Goal: Find specific page/section

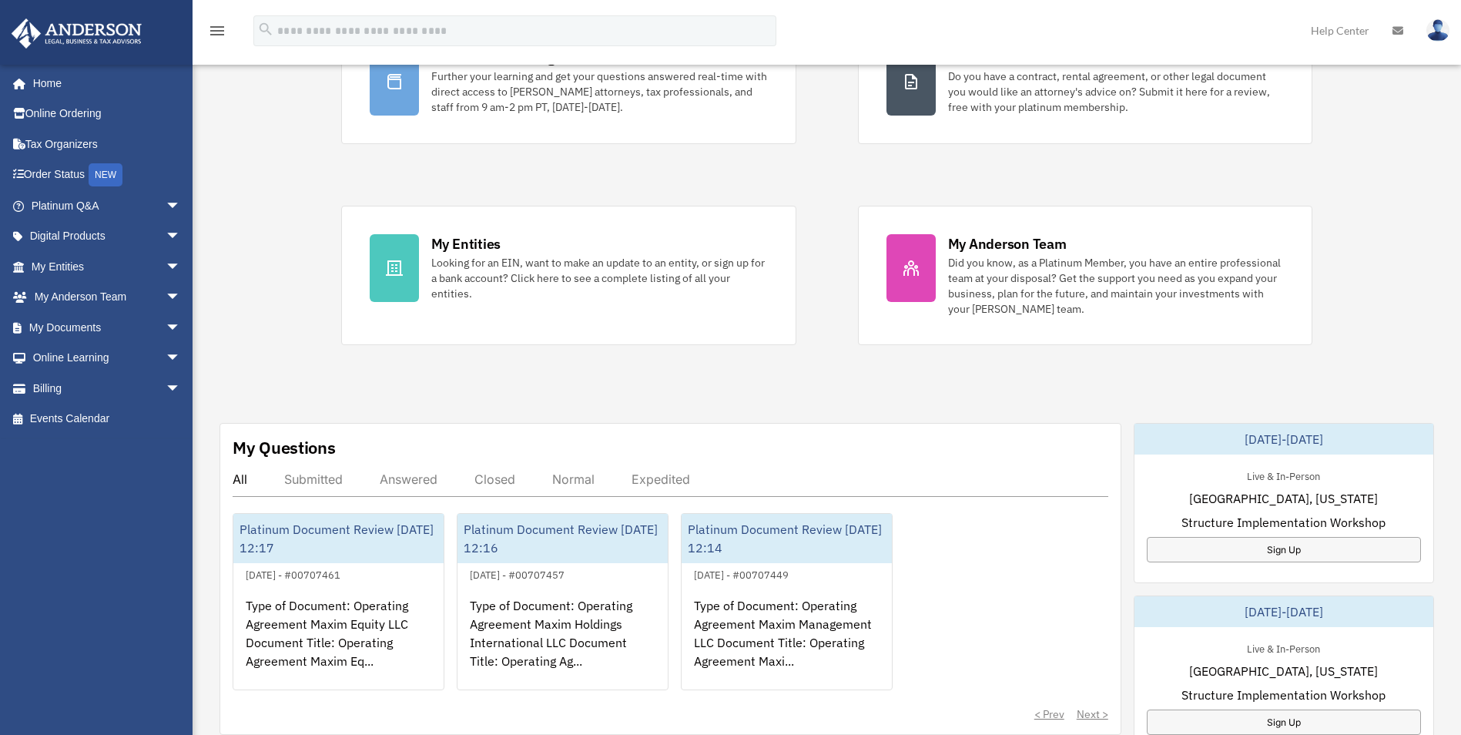
scroll to position [308, 0]
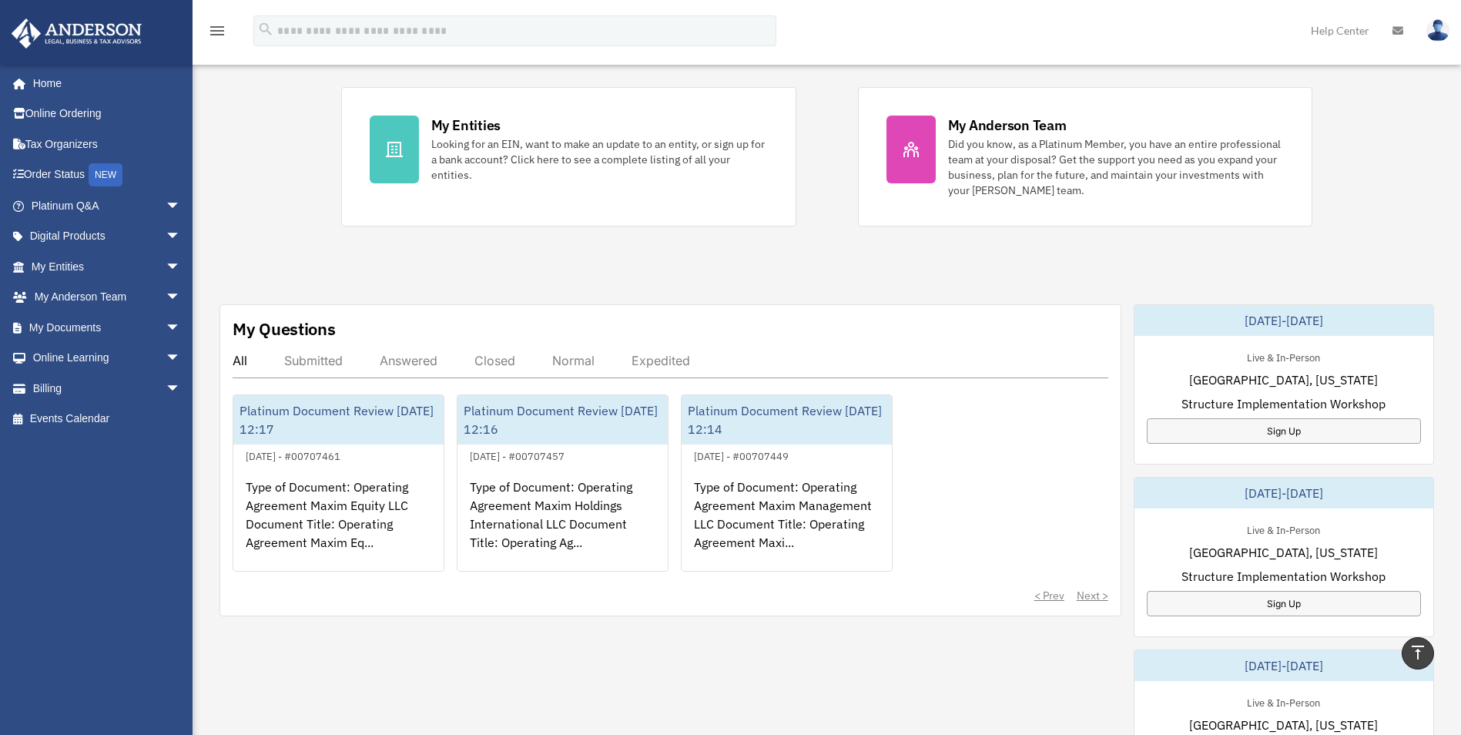
click at [334, 358] on div "Submitted" at bounding box center [313, 360] width 59 height 15
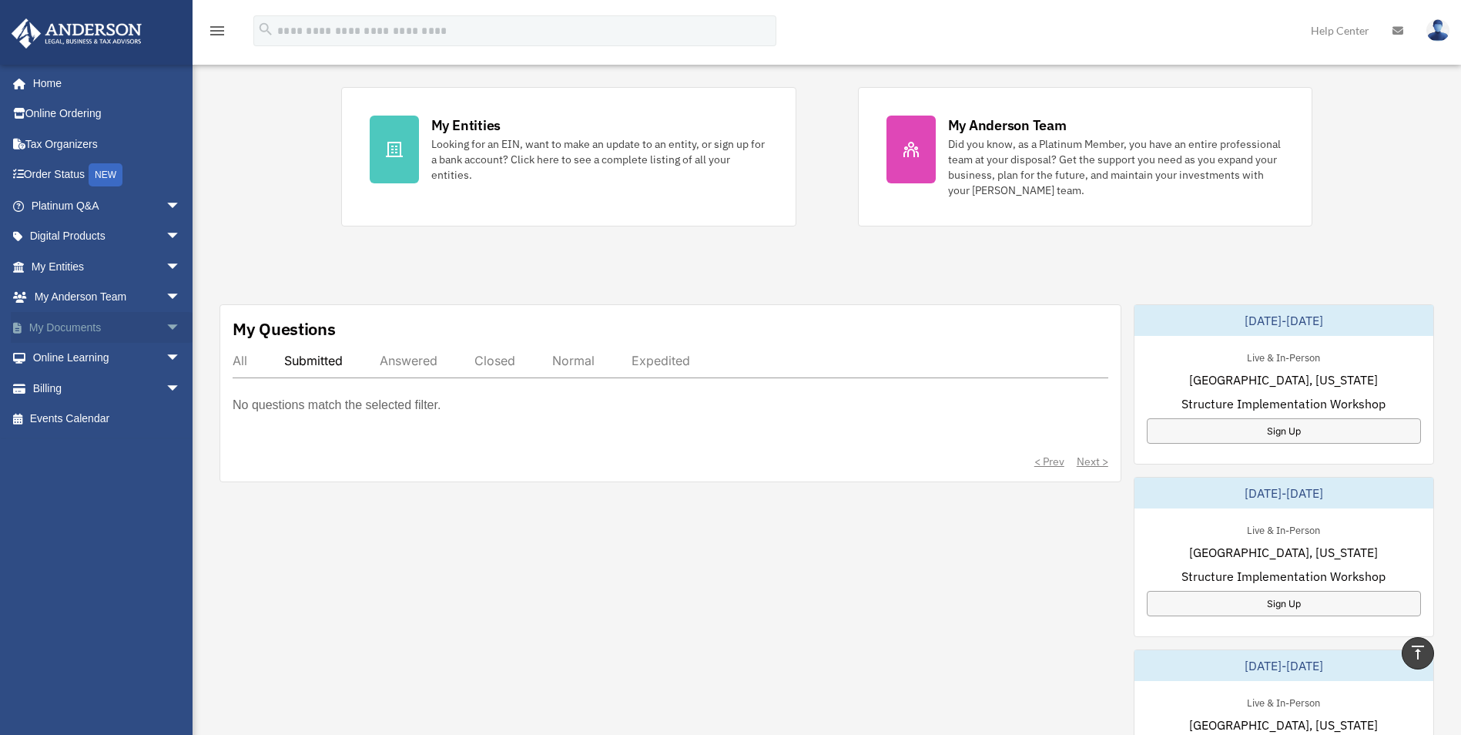
click at [88, 320] on link "My Documents arrow_drop_down" at bounding box center [107, 327] width 193 height 31
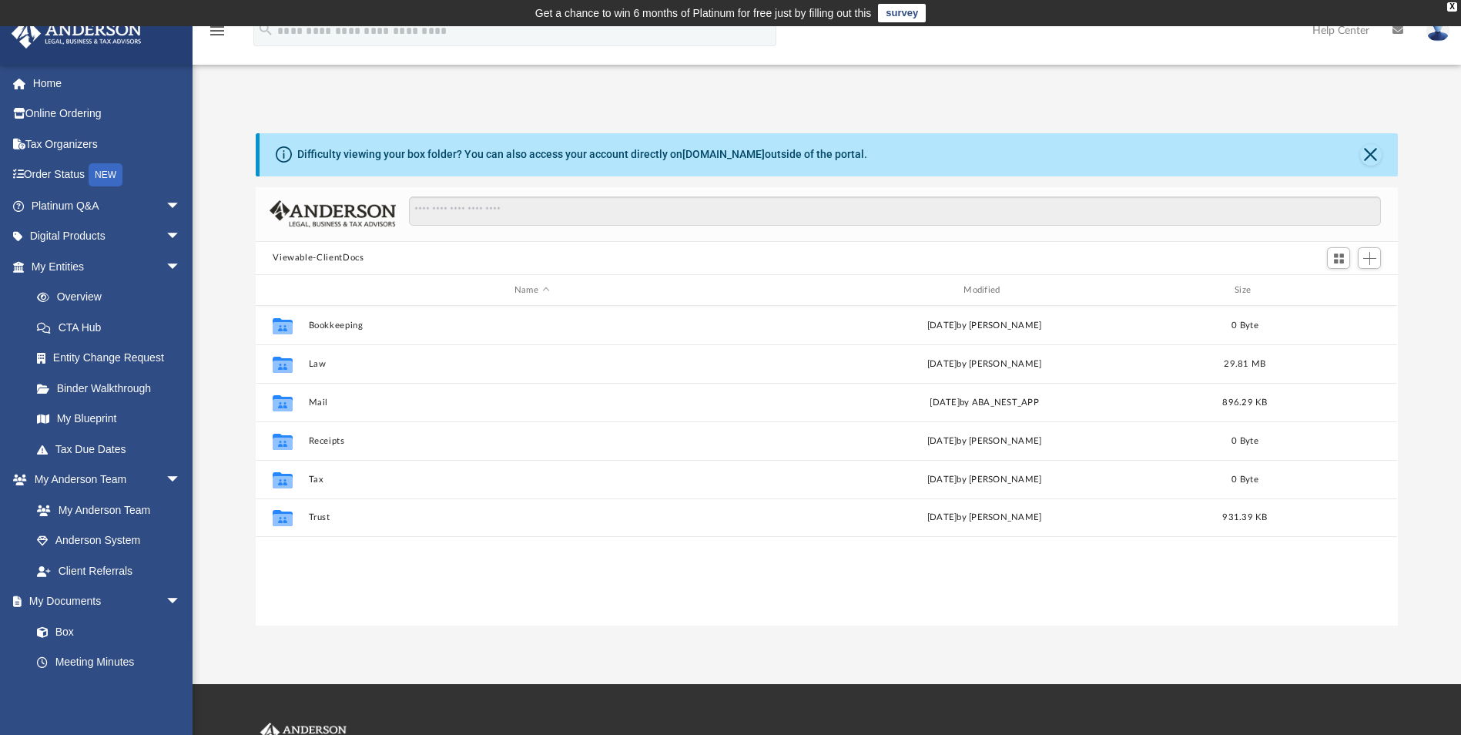
scroll to position [339, 1131]
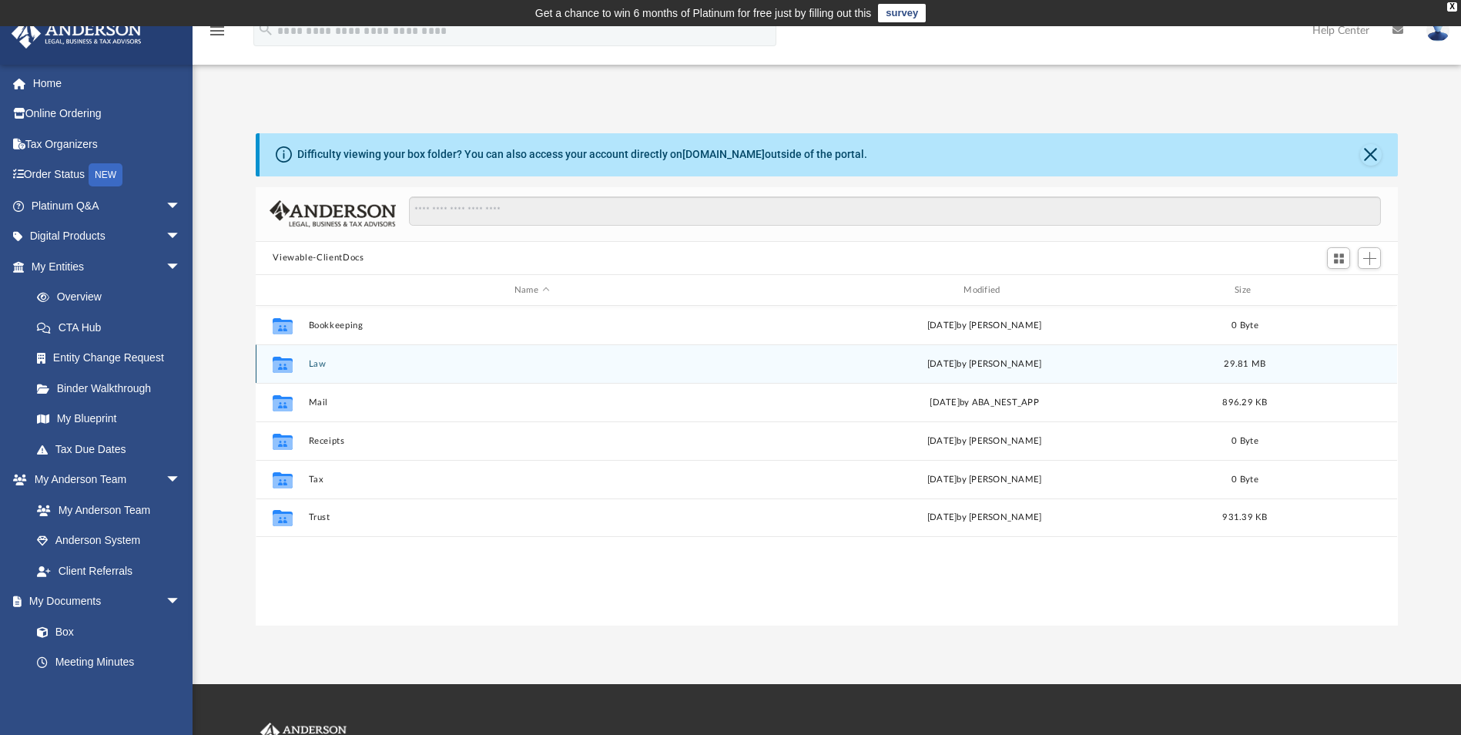
click at [330, 369] on button "Law" at bounding box center [532, 364] width 446 height 10
click at [400, 372] on div "Collaborated Folder Maxim Enterprise Holdings, LLC [DATE] by ABA_NEST_APP 2.33 …" at bounding box center [826, 363] width 1141 height 39
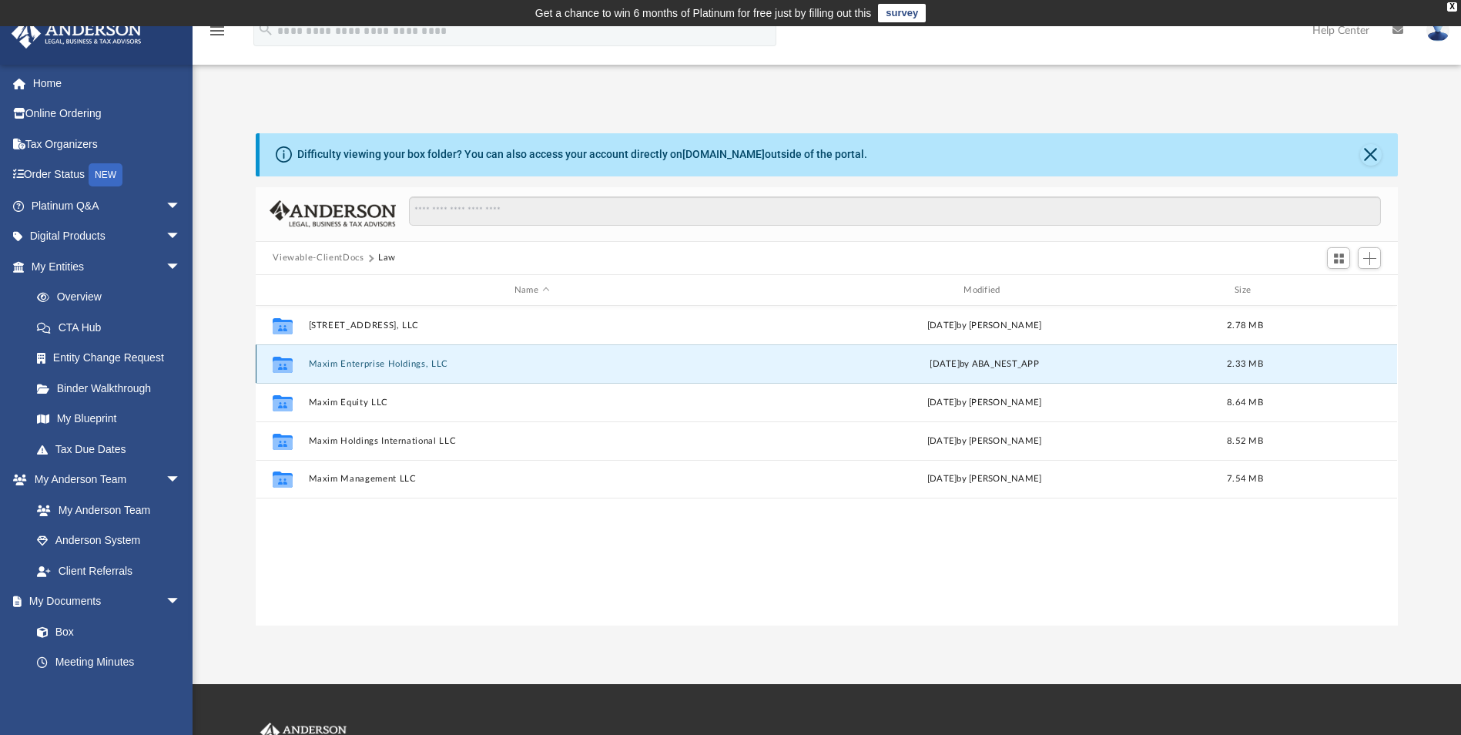
click at [295, 365] on div "Collaborated Folder" at bounding box center [282, 364] width 39 height 25
click at [330, 364] on button "Maxim Enterprise Holdings, LLC" at bounding box center [532, 364] width 446 height 10
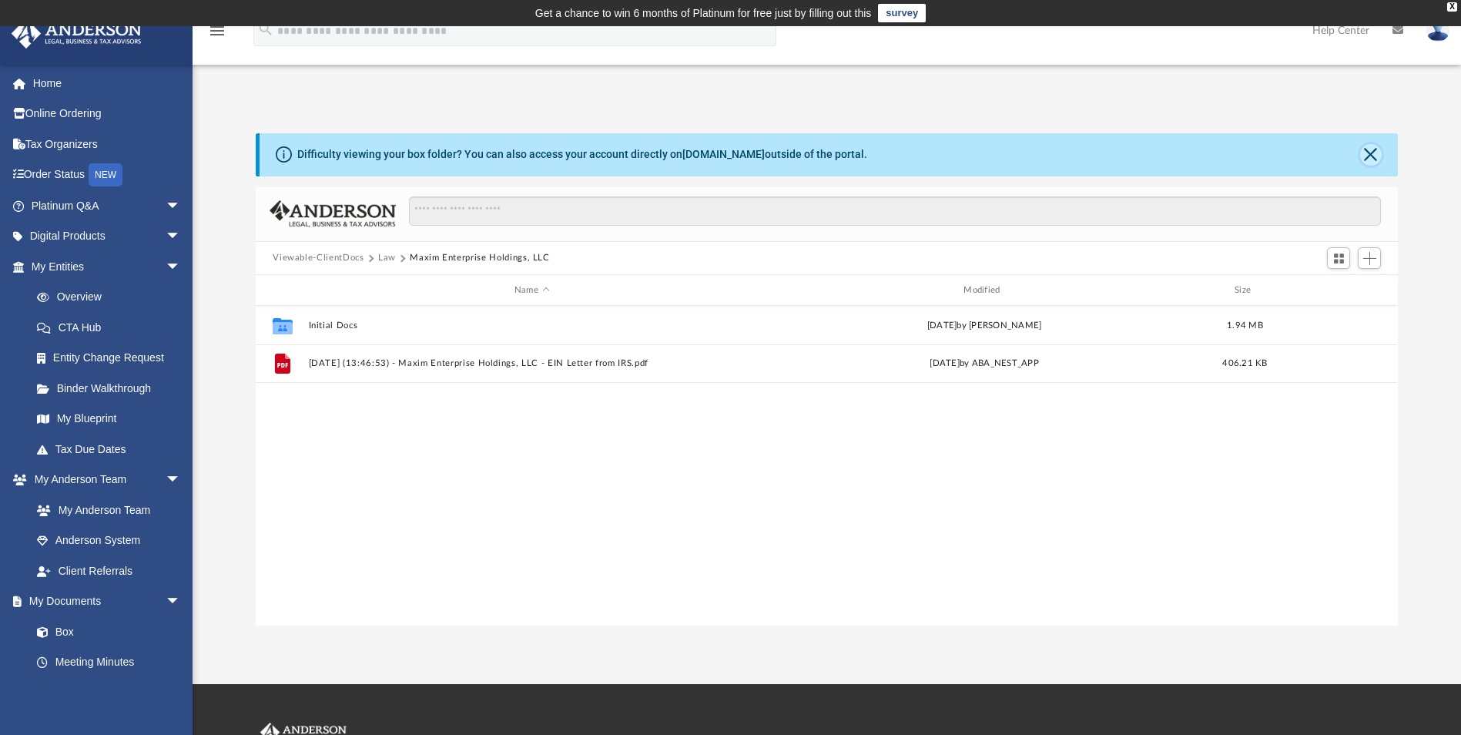
click at [1372, 156] on button "Close" at bounding box center [1371, 155] width 22 height 22
